Goal: Find specific page/section: Find specific page/section

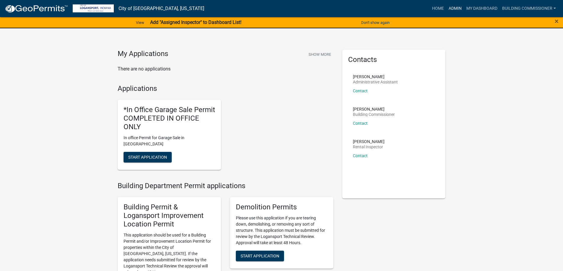
click at [455, 6] on link "Admin" at bounding box center [455, 8] width 18 height 11
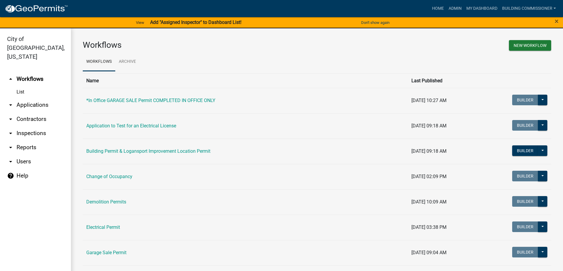
click at [29, 98] on link "arrow_drop_down Applications" at bounding box center [35, 105] width 71 height 14
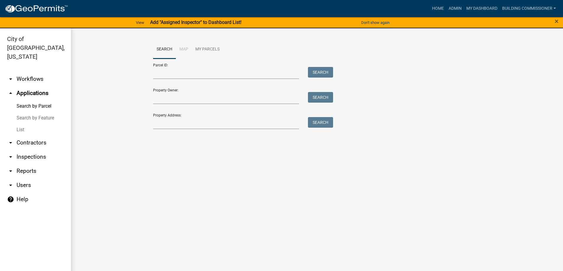
click at [22, 124] on link "List" at bounding box center [35, 130] width 71 height 12
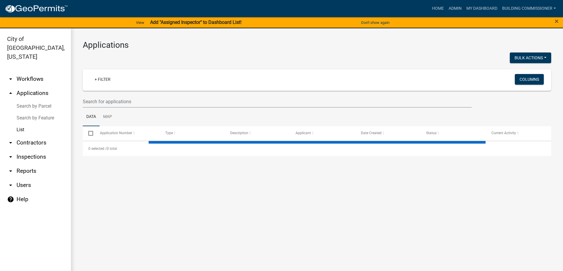
select select "3: 100"
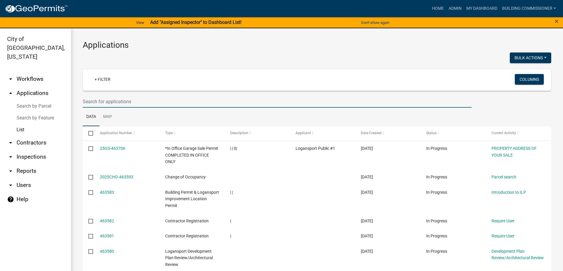
click at [102, 102] on input "text" at bounding box center [277, 102] width 389 height 12
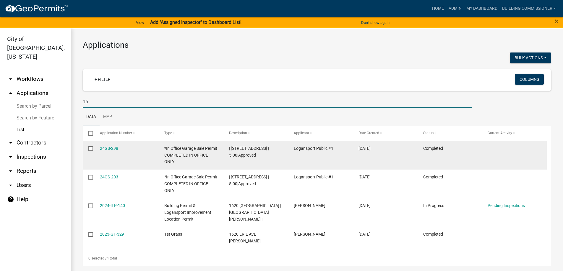
type input "1"
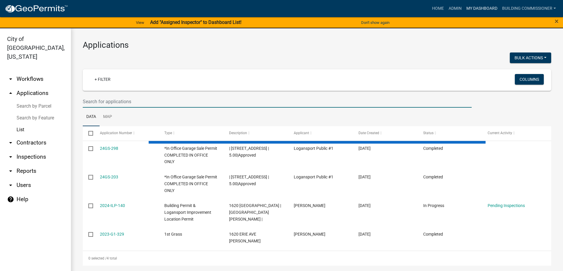
click at [474, 9] on link "My Dashboard" at bounding box center [482, 8] width 36 height 11
